Goal: Navigation & Orientation: Find specific page/section

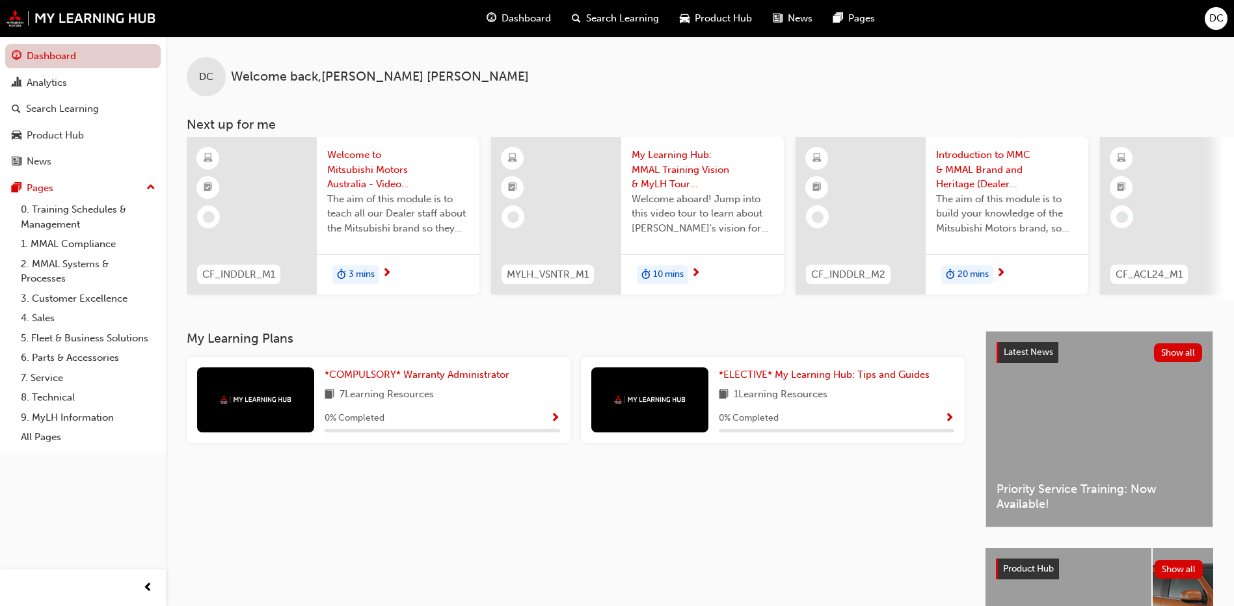
click at [51, 59] on link "Dashboard" at bounding box center [83, 56] width 156 height 24
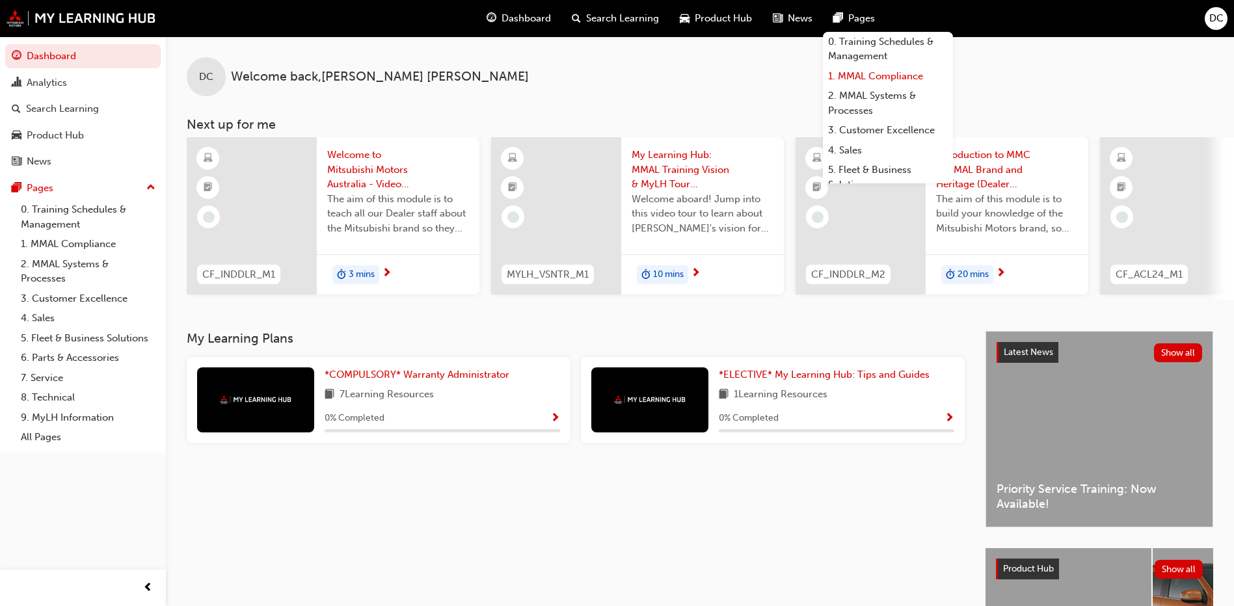
scroll to position [65, 0]
click at [861, 14] on span "Pages" at bounding box center [862, 18] width 27 height 15
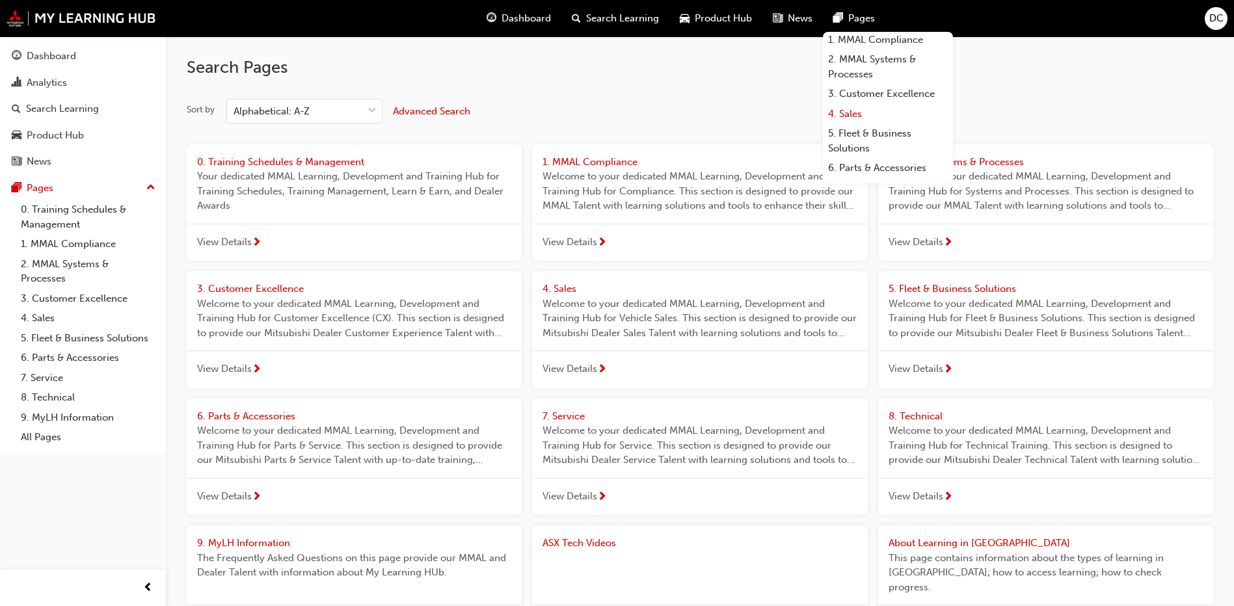
scroll to position [65, 0]
click at [861, 152] on link "7. Service" at bounding box center [888, 160] width 130 height 20
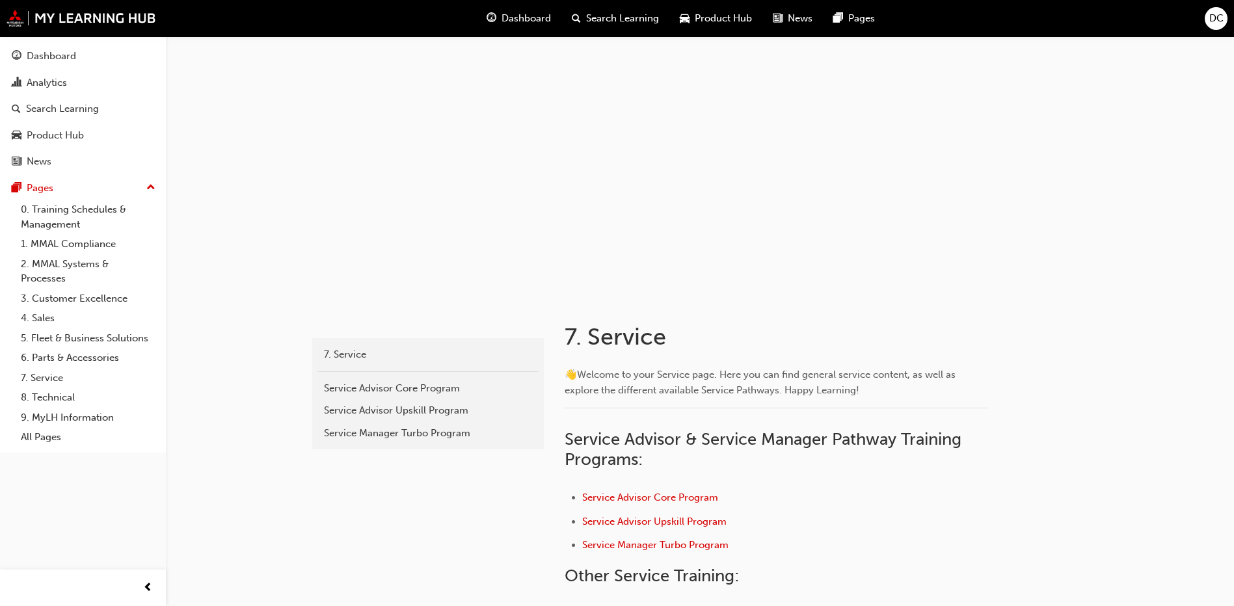
click at [512, 14] on span "Dashboard" at bounding box center [526, 18] width 49 height 15
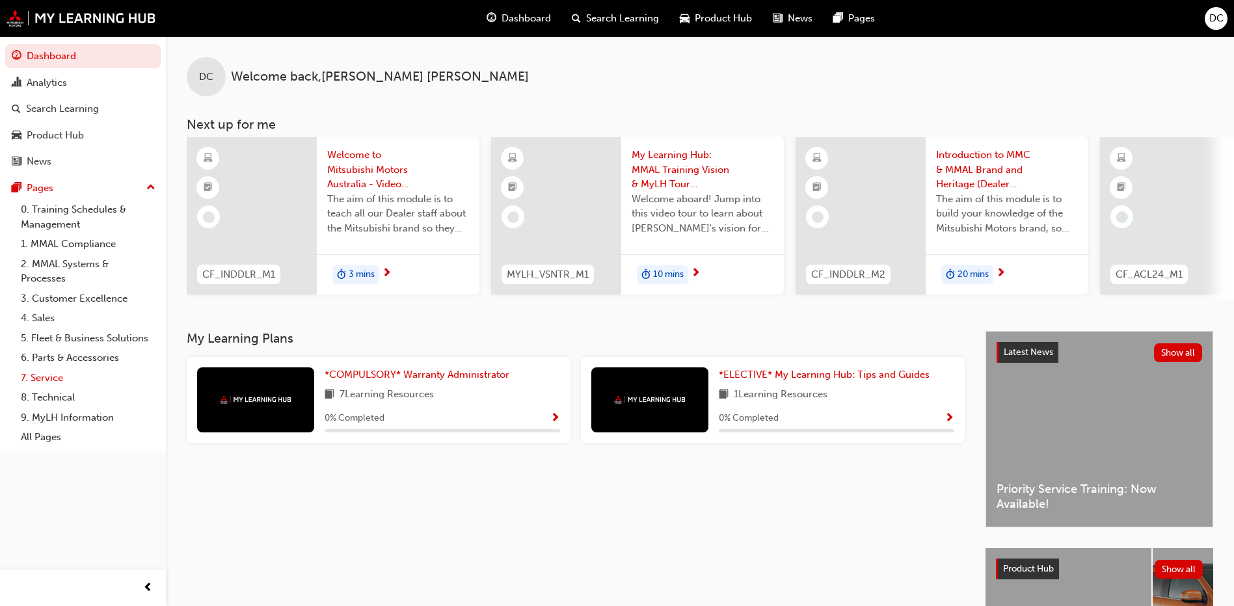
click at [51, 377] on link "7. Service" at bounding box center [88, 378] width 145 height 20
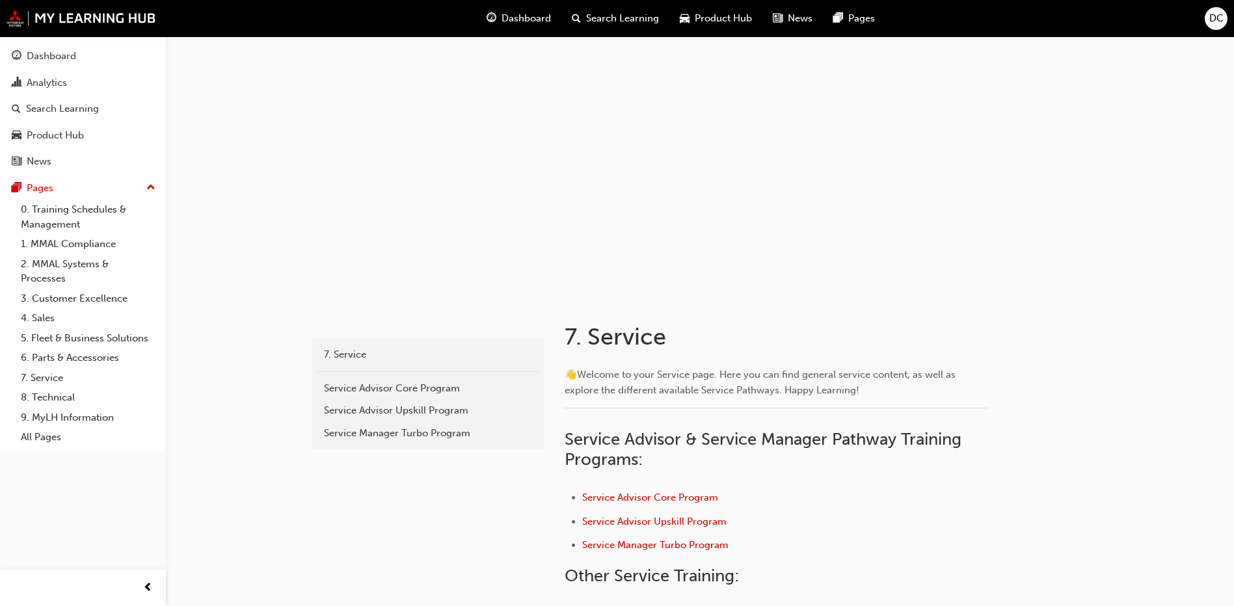
click at [524, 17] on span "Dashboard" at bounding box center [526, 18] width 49 height 15
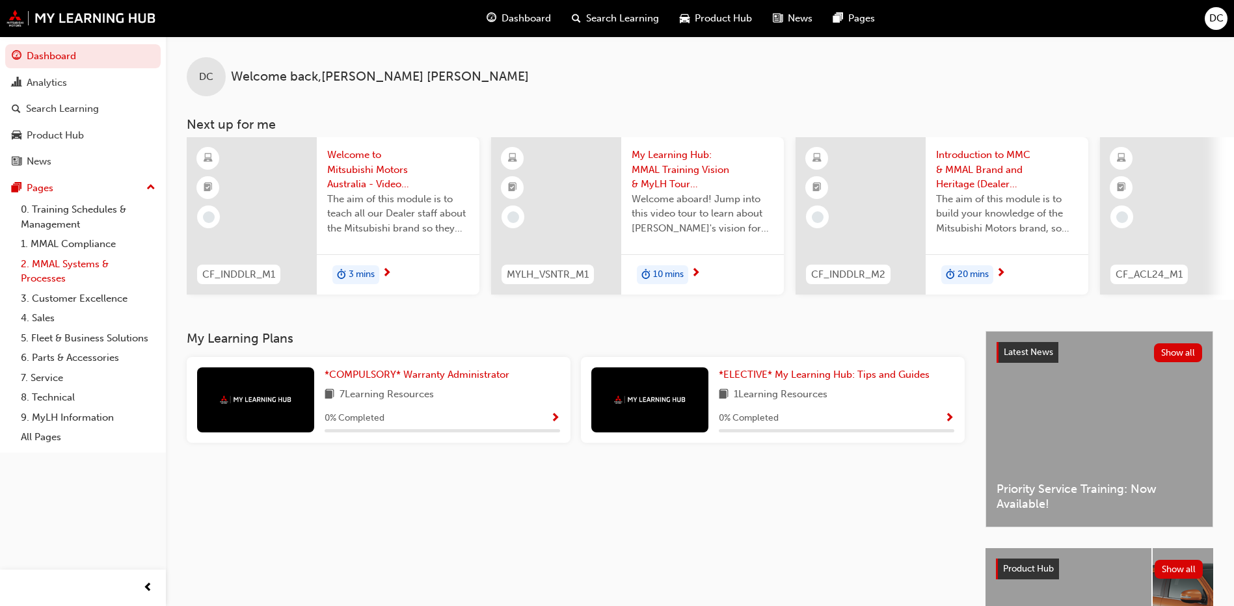
click at [53, 279] on link "2. MMAL Systems & Processes" at bounding box center [88, 271] width 145 height 34
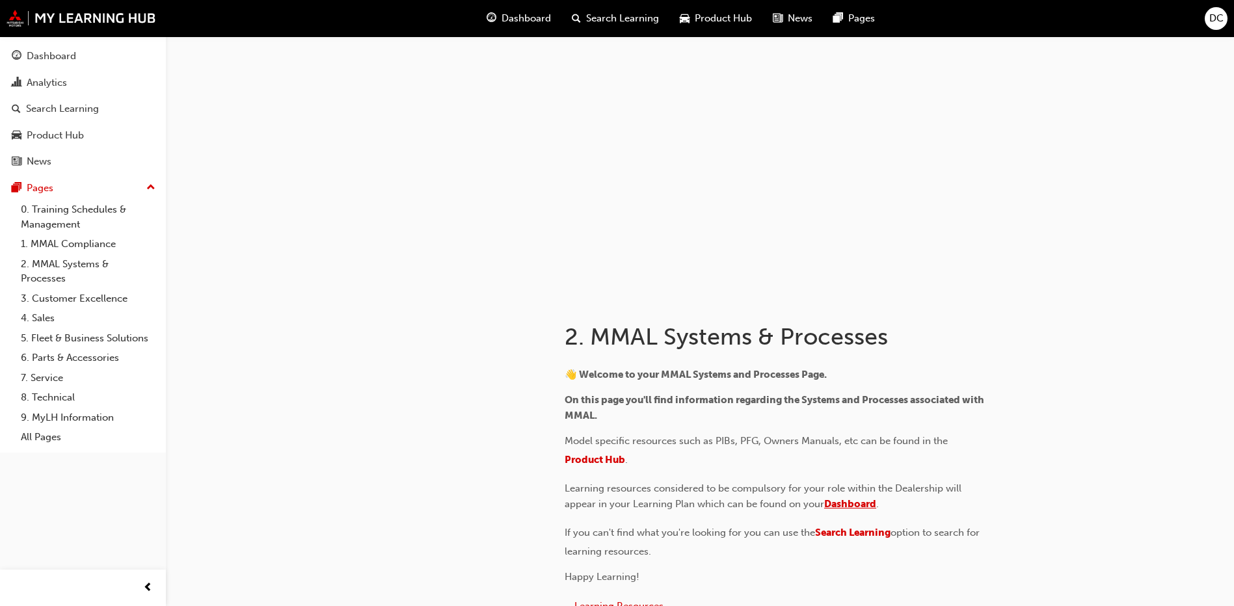
click at [865, 502] on span "Dashboard" at bounding box center [850, 504] width 52 height 12
